Goal: Check status: Check status

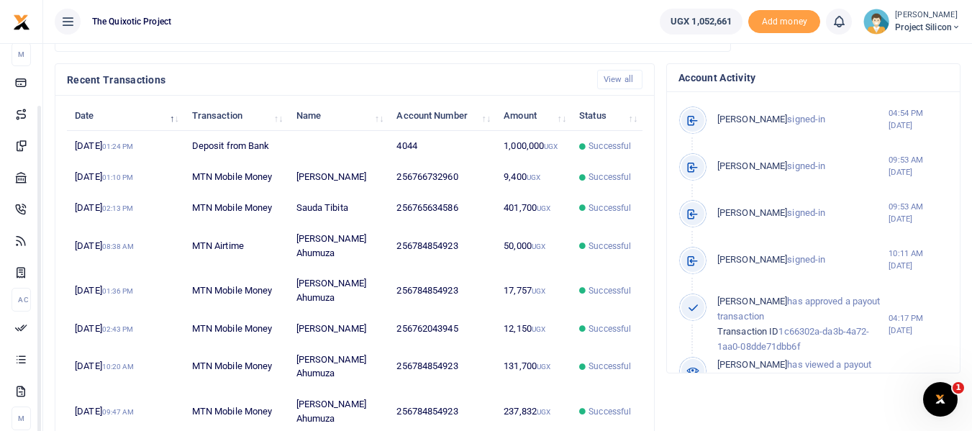
scroll to position [77, 0]
drag, startPoint x: 181, startPoint y: 376, endPoint x: 174, endPoint y: 436, distance: 60.9
click at [174, 430] on html "Start Dashboard M ake Payments Cards Xente Transfers Mobile Money Banks Airtime" at bounding box center [486, 29] width 972 height 916
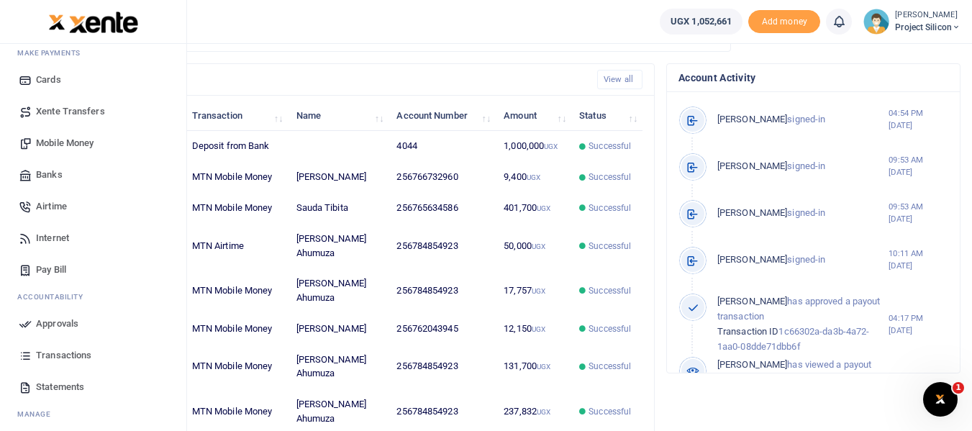
scroll to position [76, 0]
click at [58, 384] on span "Statements" at bounding box center [60, 388] width 48 height 14
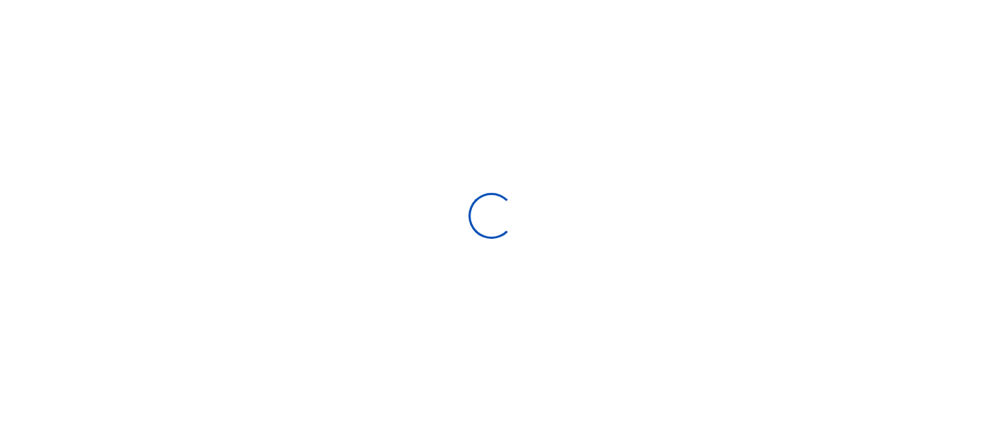
select select "ALL"
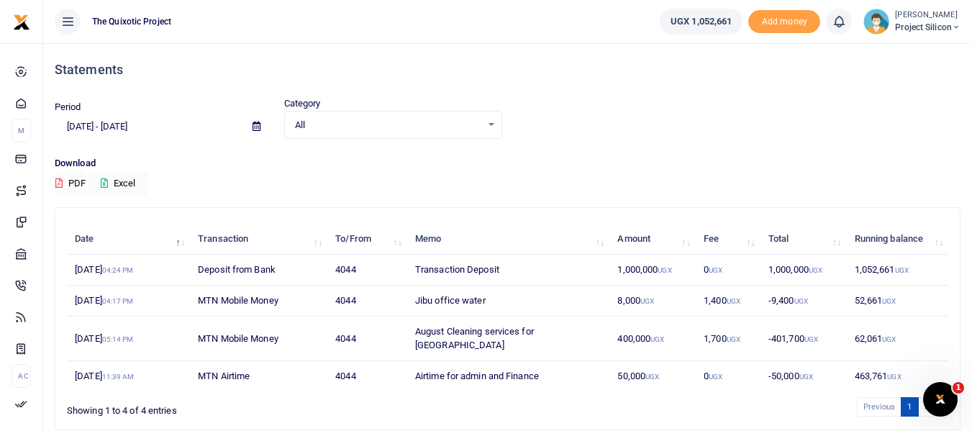
click at [255, 125] on icon at bounding box center [257, 126] width 8 height 9
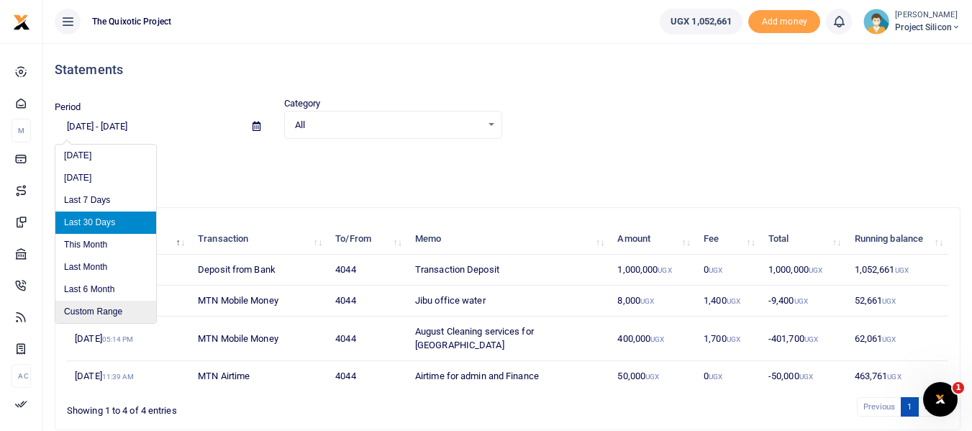
click at [99, 311] on li "Custom Range" at bounding box center [105, 312] width 101 height 22
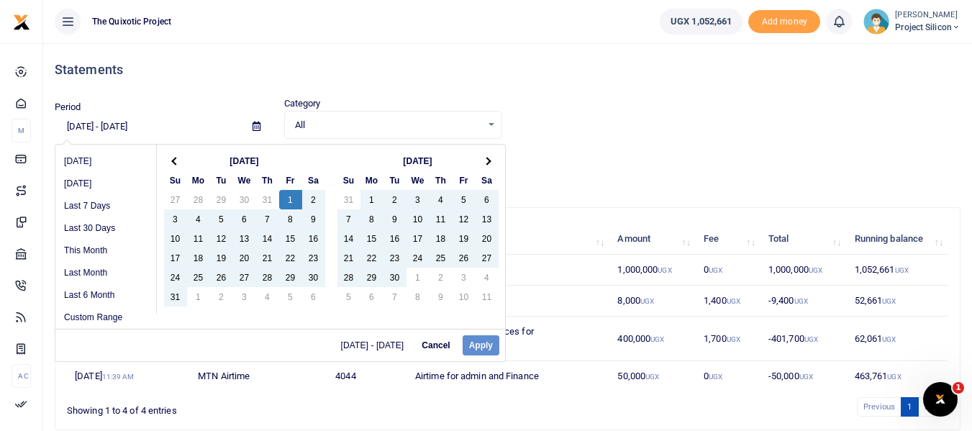
click at [481, 345] on div "08/10/2025 - 09/08/2025 Cancel Apply" at bounding box center [280, 345] width 450 height 32
click at [481, 344] on div "08/10/2025 - 09/08/2025 Cancel Apply" at bounding box center [280, 345] width 450 height 32
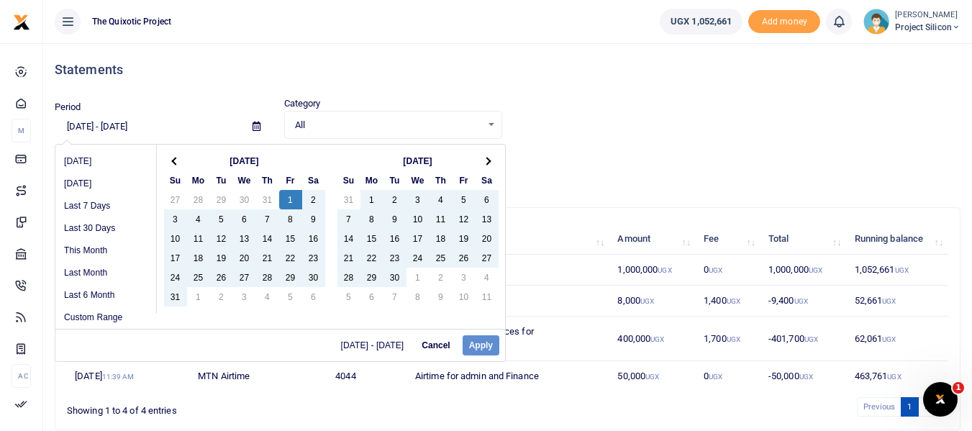
click at [481, 344] on div "08/10/2025 - 09/08/2025 Cancel Apply" at bounding box center [280, 345] width 450 height 32
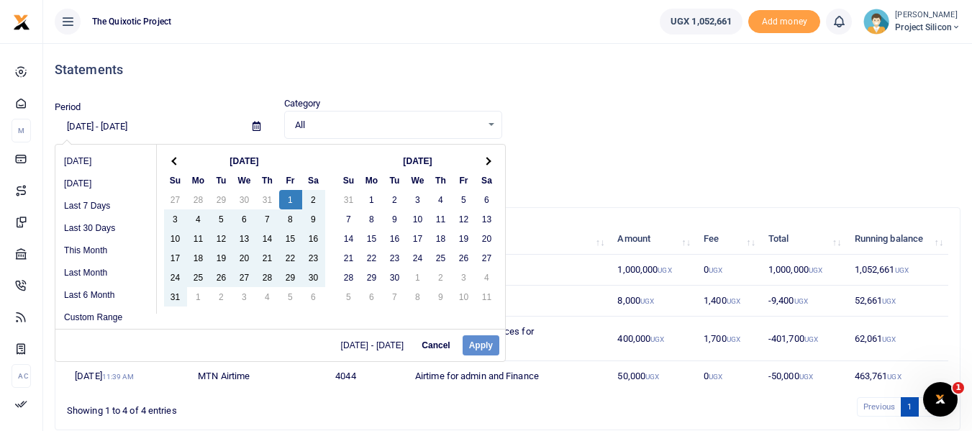
click at [175, 129] on input "[DATE] - [DATE]" at bounding box center [148, 126] width 186 height 24
click at [78, 122] on input "[DATE] - [DATE]" at bounding box center [148, 126] width 186 height 24
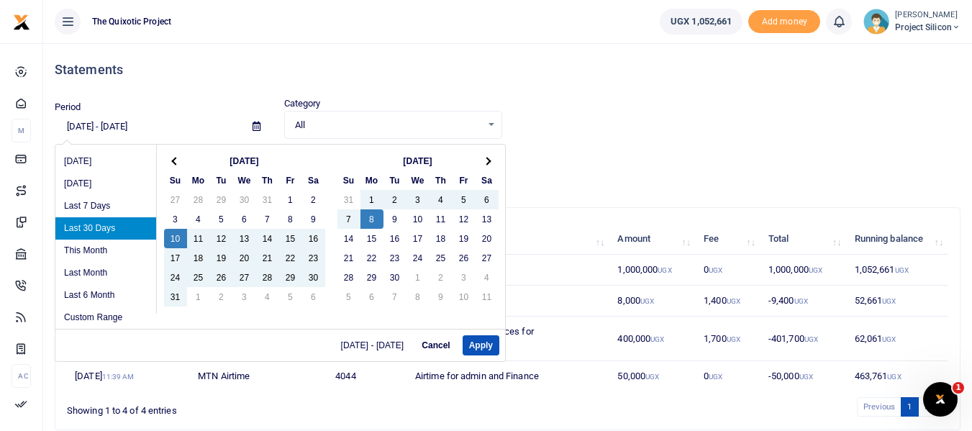
click at [91, 122] on input "[DATE] - [DATE]" at bounding box center [148, 126] width 186 height 24
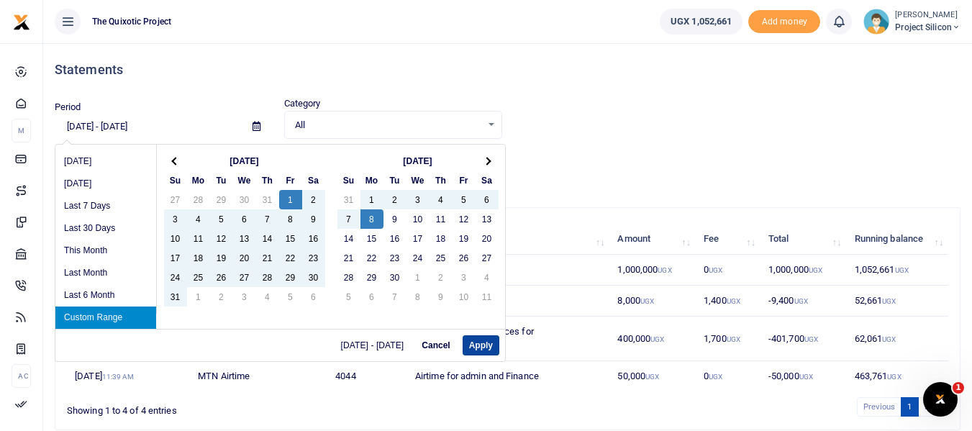
type input "08/01/2025 - 09/08/2025"
click at [474, 345] on button "Apply" at bounding box center [481, 345] width 37 height 20
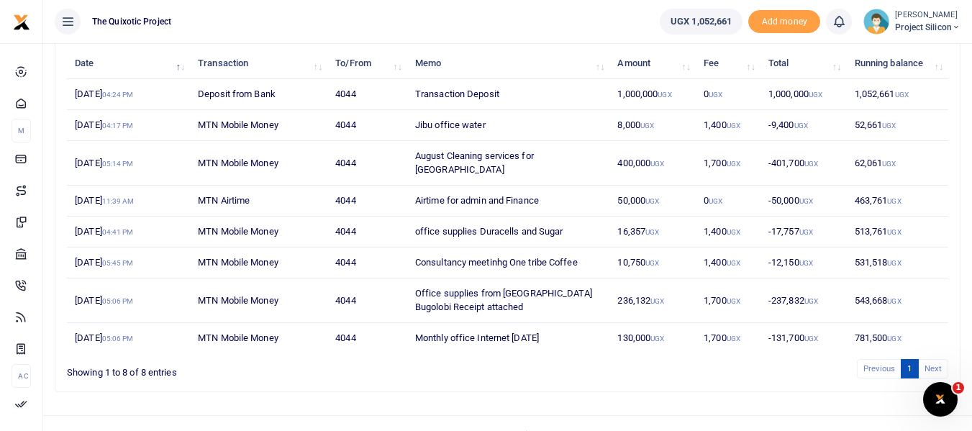
scroll to position [184, 0]
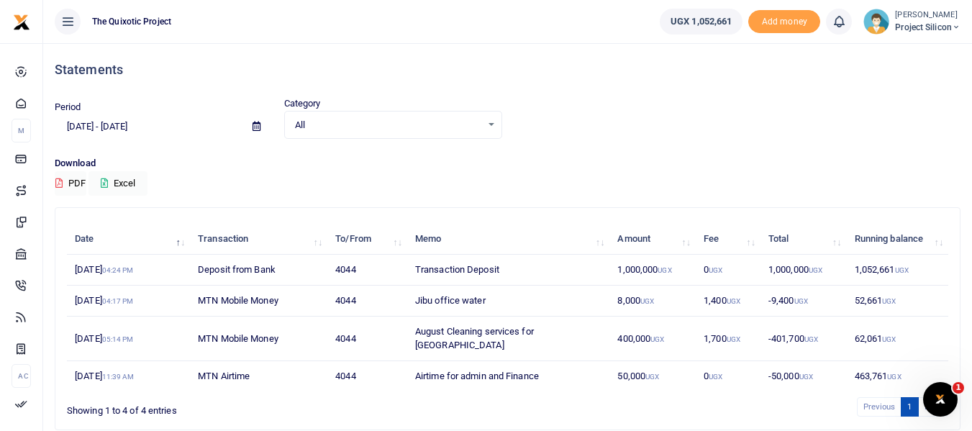
scroll to position [46, 0]
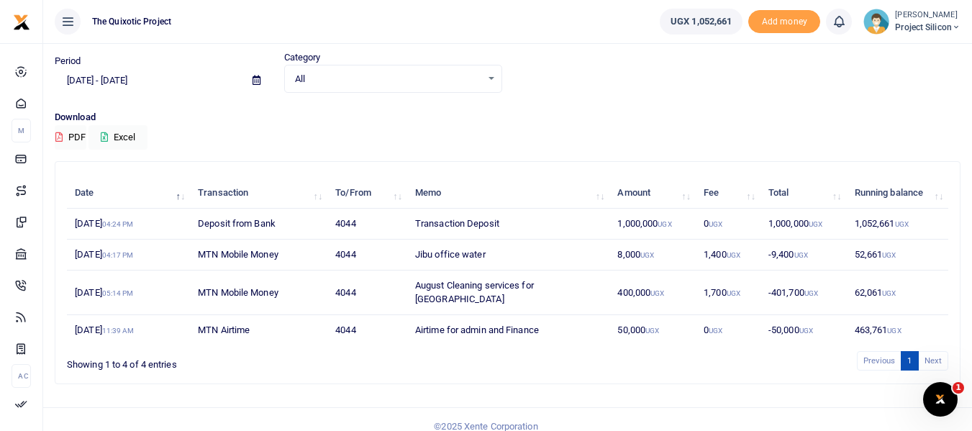
click at [625, 91] on div "Period [DATE] - [DATE] Category All Select an option... All Credit Debit Transa…" at bounding box center [508, 71] width 918 height 42
